Goal: Complete application form

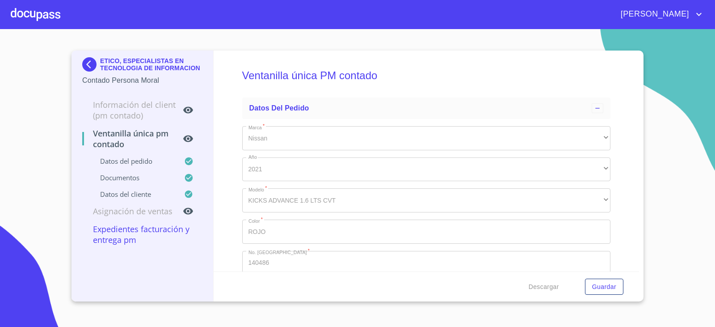
scroll to position [1699, 0]
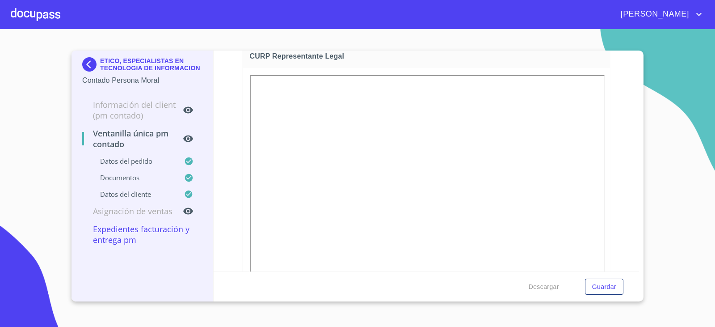
click at [86, 58] on img at bounding box center [91, 64] width 18 height 14
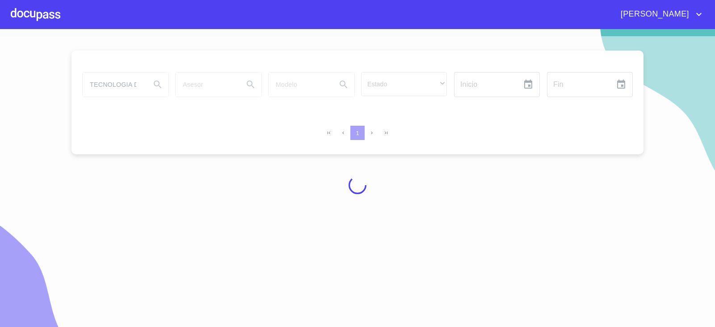
click at [125, 84] on div at bounding box center [357, 185] width 715 height 298
click at [125, 84] on input "TECNOLOGIA DE INFORMACION" at bounding box center [113, 84] width 61 height 24
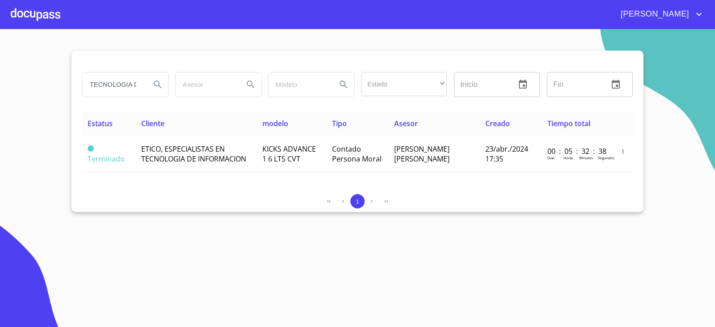
click at [125, 84] on input "TECNOLOGIA DE INFORMACION" at bounding box center [113, 84] width 61 height 24
click at [127, 80] on input "TECNOLOGIA DE INFORMACION" at bounding box center [113, 84] width 61 height 24
click at [125, 81] on input "TECNOLOGIA DE INFORMACION" at bounding box center [113, 84] width 61 height 24
click at [124, 81] on input "TECNOLOGIA DE INFORMACION" at bounding box center [113, 84] width 61 height 24
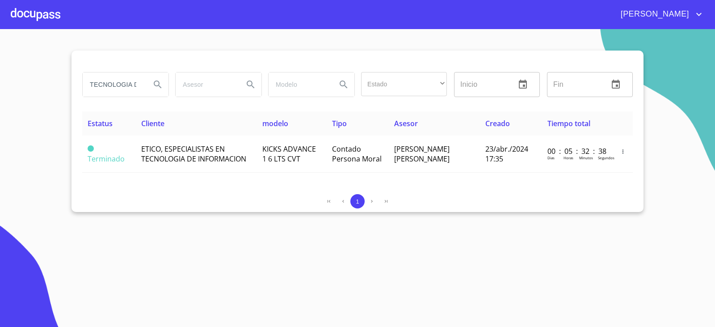
click at [124, 81] on input "TECNOLOGIA DE INFORMACION" at bounding box center [113, 84] width 61 height 24
click at [127, 80] on input "TECNOLOGIA DE INFORMACION" at bounding box center [113, 84] width 61 height 24
click at [129, 81] on input "TECNOLOGIA DE INFORMACION" at bounding box center [113, 84] width 61 height 24
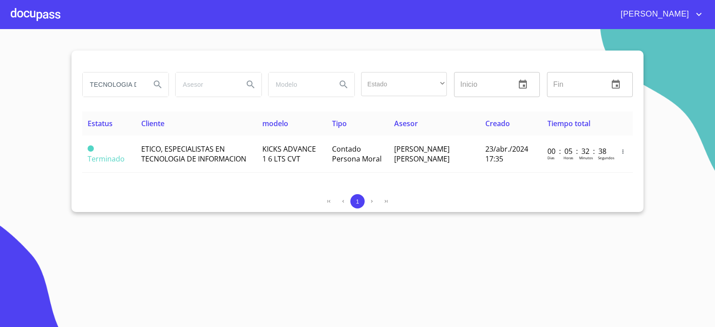
click at [128, 83] on input "TECNOLOGIA DE INFORMACION" at bounding box center [113, 84] width 61 height 24
click at [129, 83] on input "TECNOLOGIA DE INFORMACION" at bounding box center [113, 84] width 61 height 24
click at [131, 83] on input "TECNOLOGIA DE INFORMACION" at bounding box center [113, 84] width 61 height 24
drag, startPoint x: 131, startPoint y: 84, endPoint x: 135, endPoint y: 87, distance: 4.8
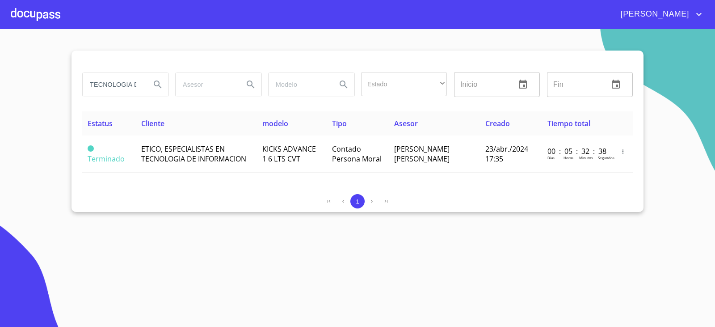
click at [132, 85] on input "TECNOLOGIA DE INFORMACION" at bounding box center [113, 84] width 61 height 24
click at [135, 87] on input "TECNOLOGIA DE INFORMACION" at bounding box center [113, 84] width 61 height 24
click at [139, 87] on input "TECNOLOGIA DE INFORMACION" at bounding box center [113, 84] width 61 height 24
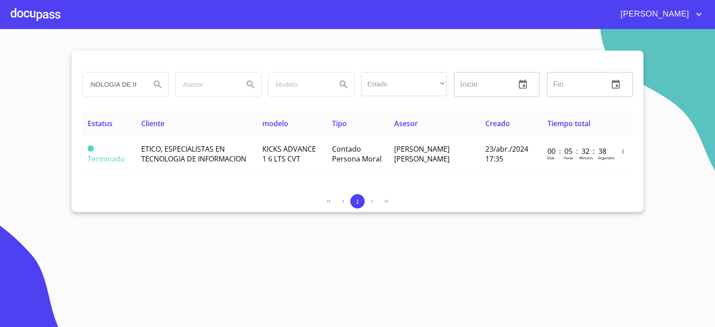
click at [128, 82] on input "TECNOLOGIA DE INFORMACION" at bounding box center [113, 84] width 61 height 24
type input "galipez"
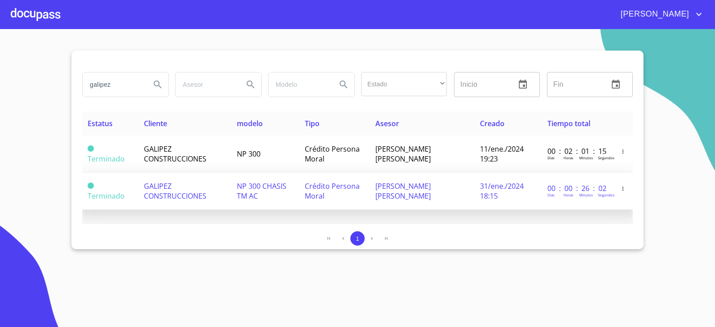
click at [316, 195] on span "Crédito Persona Moral" at bounding box center [332, 191] width 55 height 20
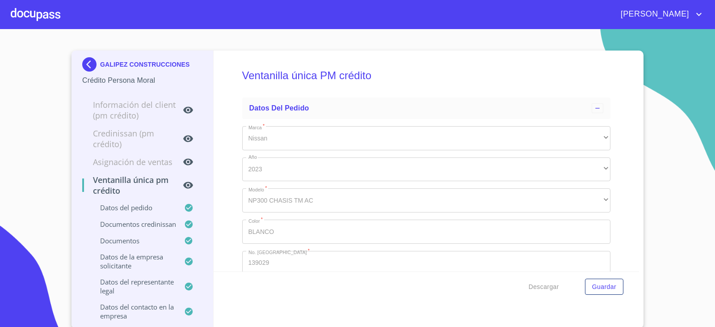
type input "7 de oct. de 2005"
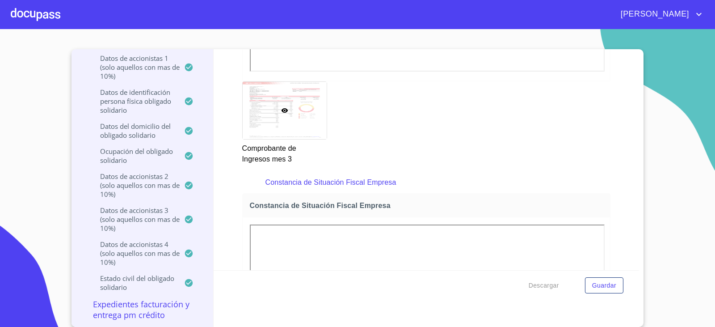
scroll to position [2756, 0]
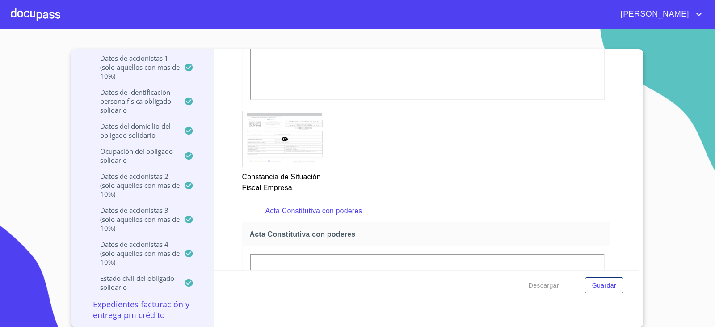
click at [231, 55] on div "Ventanilla única PM crédito Datos del pedido Marca   * Nissan ​ Año 2023 ​ Mode…" at bounding box center [427, 159] width 426 height 221
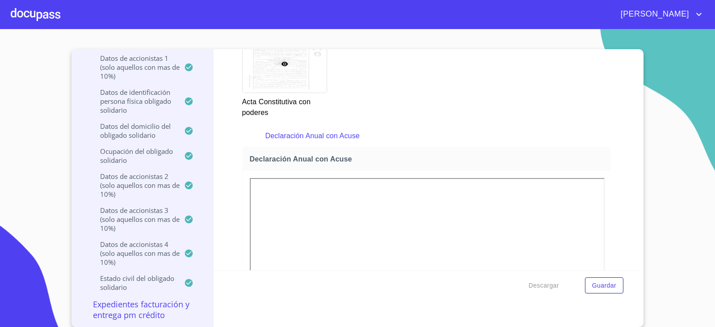
scroll to position [3158, 0]
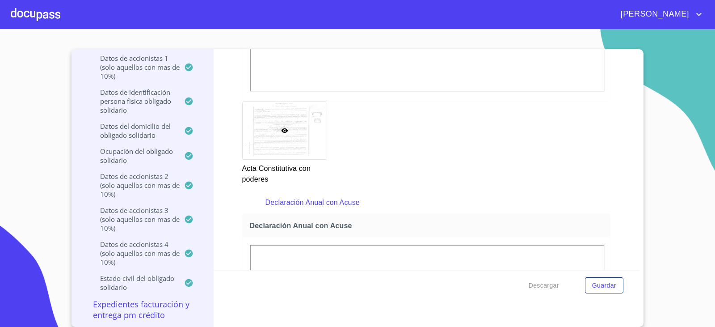
click at [228, 245] on div "Ventanilla única PM crédito Datos del pedido Marca   * Nissan ​ Año 2023 ​ Mode…" at bounding box center [427, 159] width 426 height 221
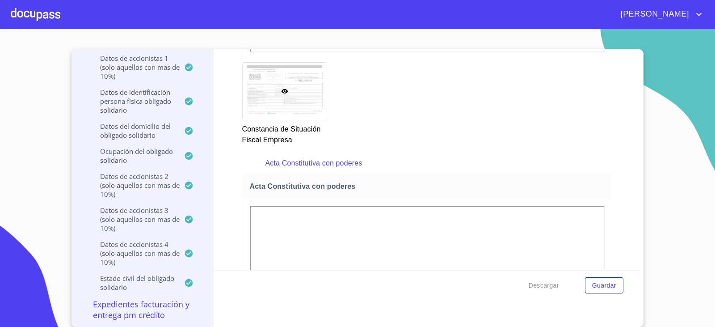
scroll to position [3114, 0]
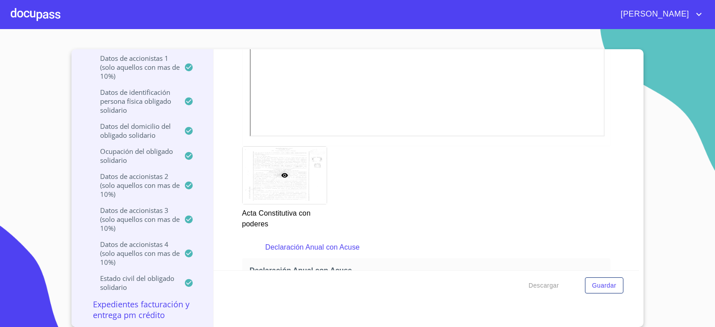
click at [230, 149] on div "Ventanilla única PM crédito Datos del pedido Marca   * Nissan ​ Año 2023 ​ Mode…" at bounding box center [427, 159] width 426 height 221
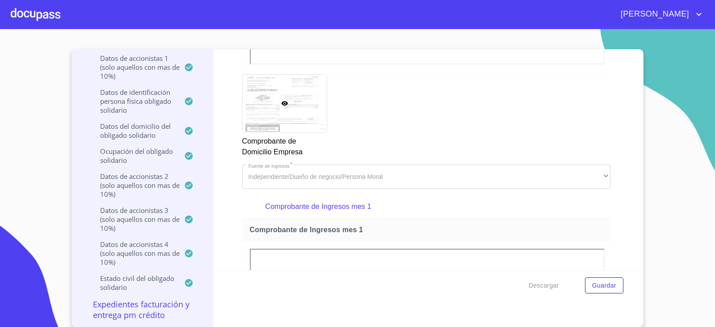
scroll to position [0, 0]
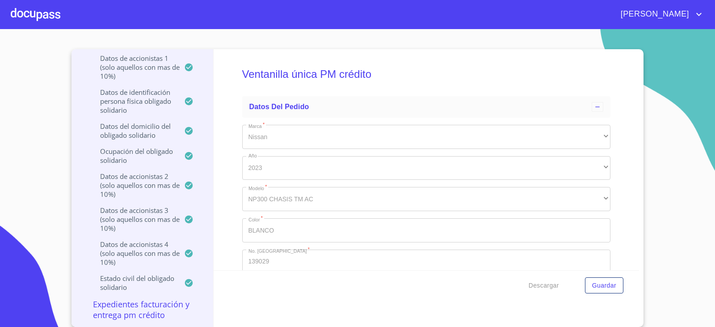
drag, startPoint x: 222, startPoint y: 266, endPoint x: 193, endPoint y: 78, distance: 190.4
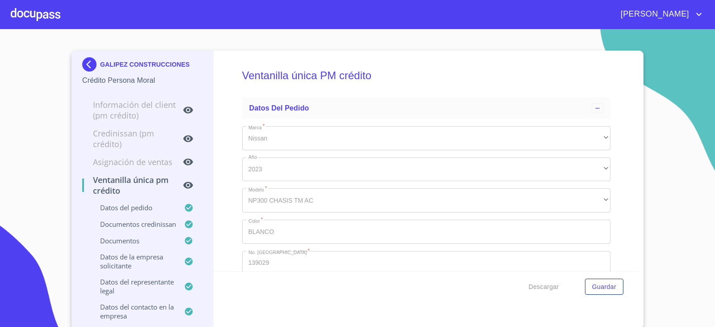
click at [82, 66] on img at bounding box center [91, 64] width 18 height 14
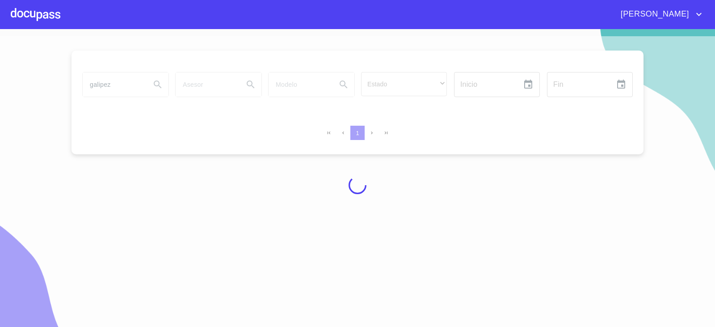
drag, startPoint x: 91, startPoint y: 65, endPoint x: 67, endPoint y: 76, distance: 26.6
click at [67, 76] on div at bounding box center [357, 185] width 715 height 298
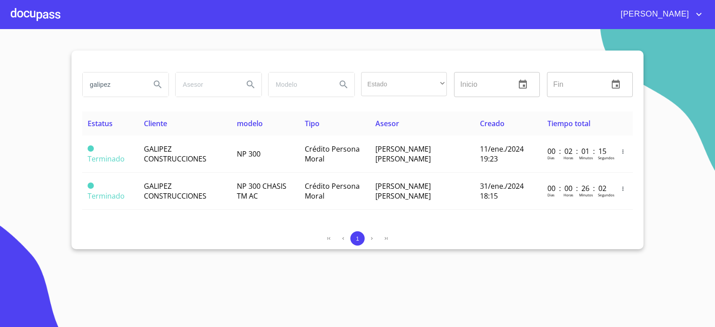
click at [127, 90] on input "galipez" at bounding box center [113, 84] width 61 height 24
click at [128, 90] on input "galipez" at bounding box center [113, 84] width 61 height 24
type input "abastecedoras de g"
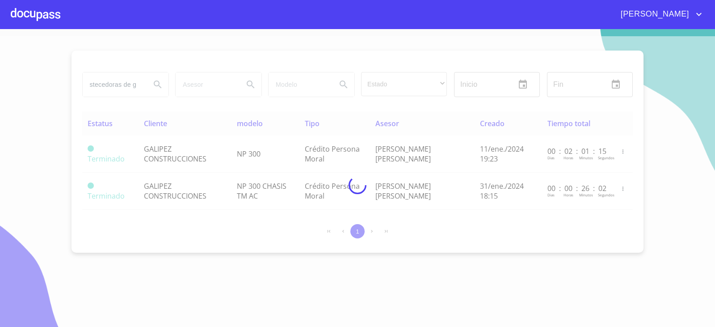
scroll to position [0, 0]
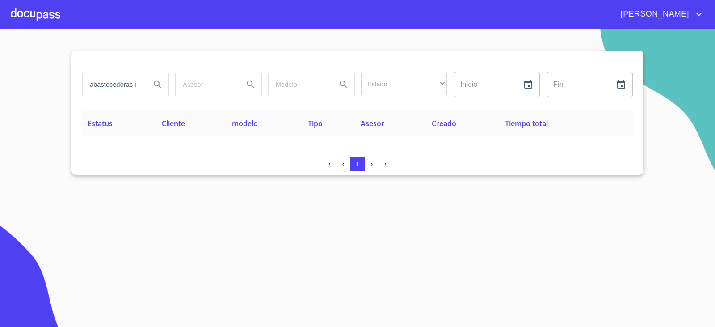
click at [200, 171] on div "1" at bounding box center [357, 166] width 551 height 18
click at [144, 84] on div "abastecedoras de g" at bounding box center [126, 84] width 86 height 24
